Goal: Use online tool/utility: Utilize a website feature to perform a specific function

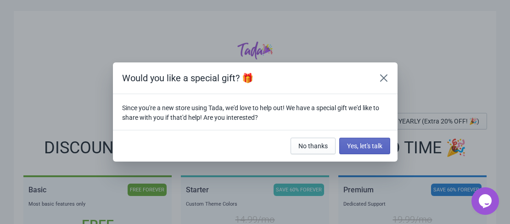
scroll to position [37, 0]
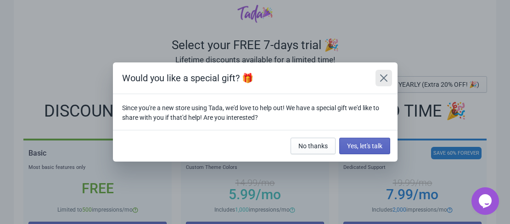
click at [387, 77] on icon "Close" at bounding box center [383, 77] width 9 height 9
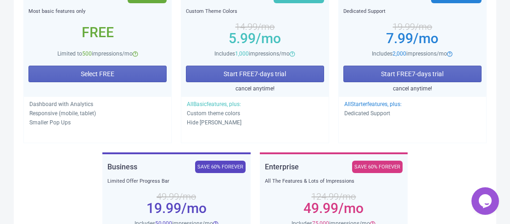
scroll to position [197, 0]
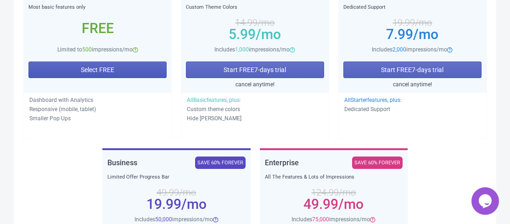
click at [110, 68] on span "Select FREE" at bounding box center [98, 69] width 34 height 7
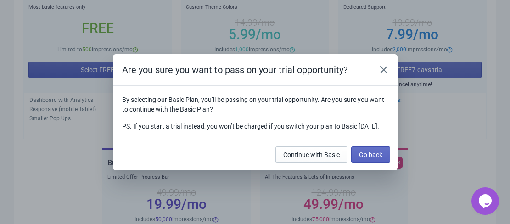
scroll to position [0, 0]
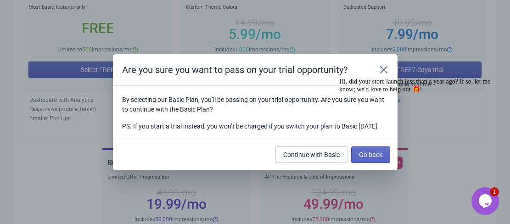
click at [492, 78] on div "Chat attention grabber" at bounding box center [421, 78] width 165 height 0
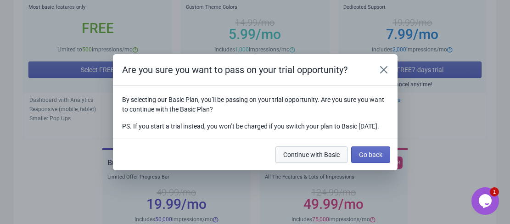
click at [325, 163] on button "Continue with Basic" at bounding box center [312, 155] width 72 height 17
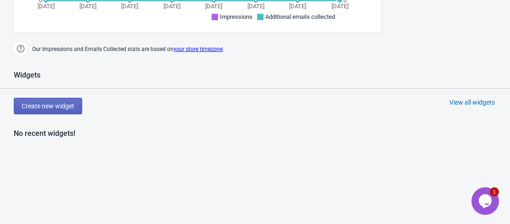
scroll to position [407, 0]
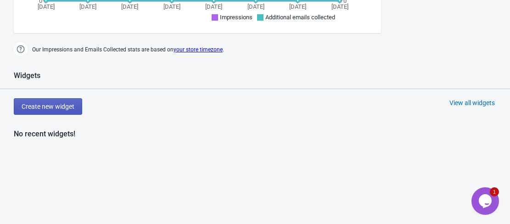
click at [67, 109] on span "Create new widget" at bounding box center [48, 106] width 53 height 7
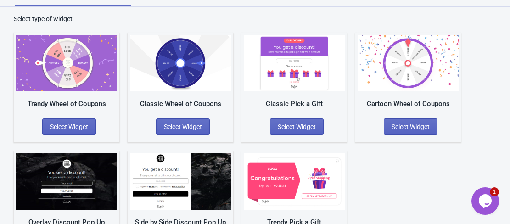
scroll to position [54, 0]
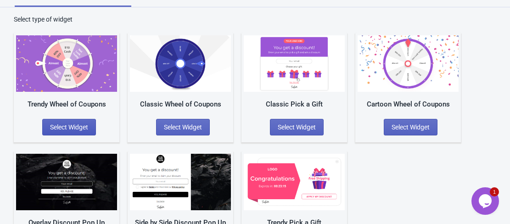
click at [65, 131] on button "Select Widget" at bounding box center [69, 127] width 54 height 17
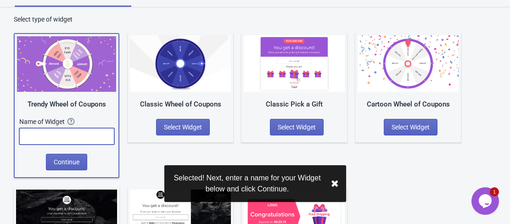
click at [65, 135] on input "text" at bounding box center [66, 136] width 95 height 17
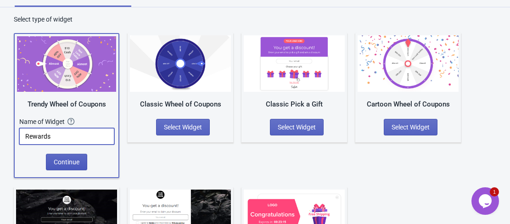
type input "Rewards"
click at [65, 162] on span "Continue" at bounding box center [67, 161] width 26 height 7
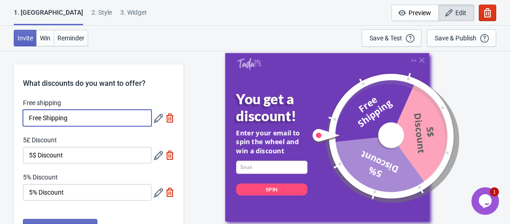
click at [90, 113] on input "Free Shipping" at bounding box center [87, 118] width 129 height 17
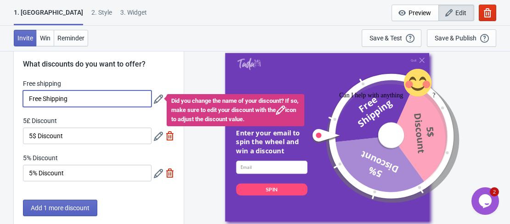
scroll to position [17, 0]
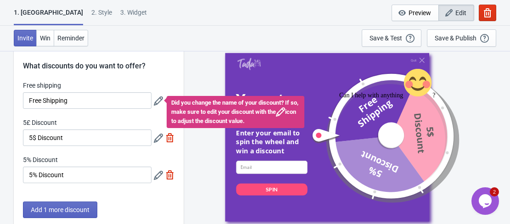
click at [156, 100] on icon at bounding box center [158, 100] width 9 height 9
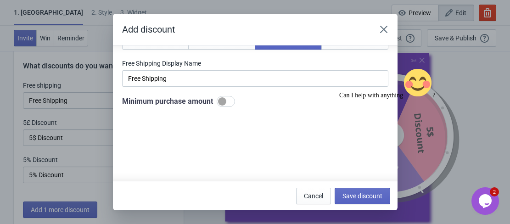
scroll to position [51, 0]
